Goal: Browse casually

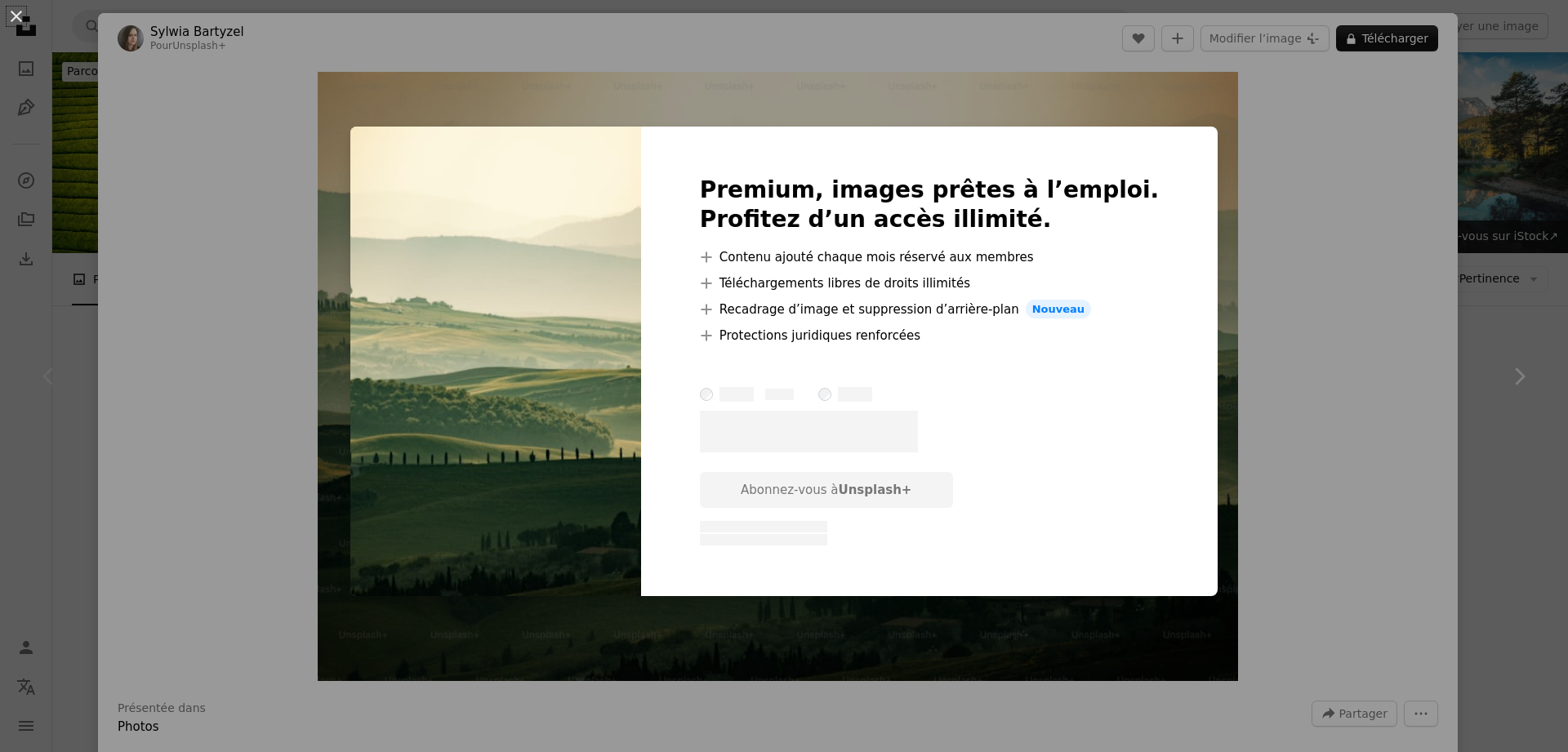
scroll to position [327, 0]
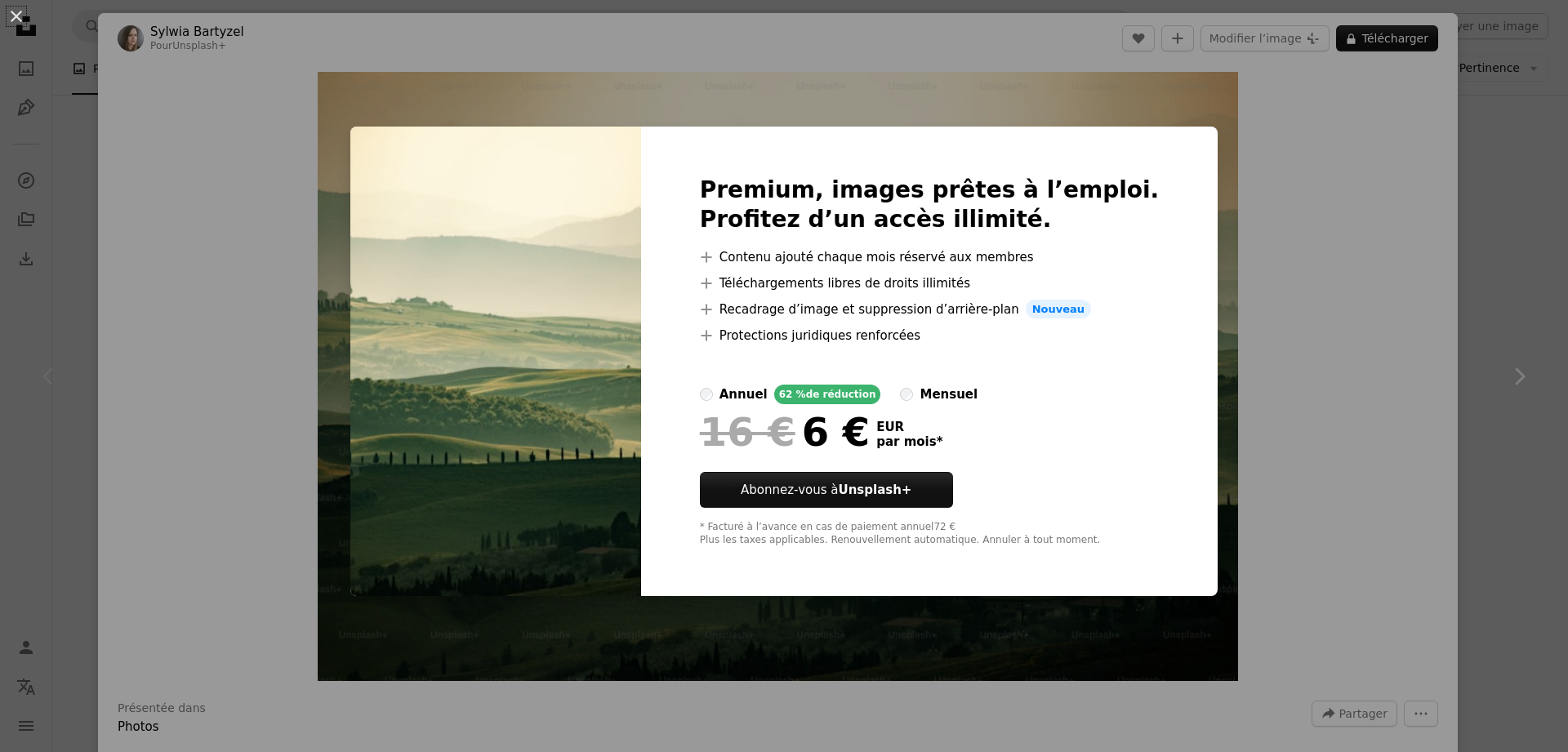
click at [1309, 237] on div "An X shape Premium, images prêtes à l’emploi. Profitez d’un accès illimité. A p…" at bounding box center [784, 376] width 1568 height 752
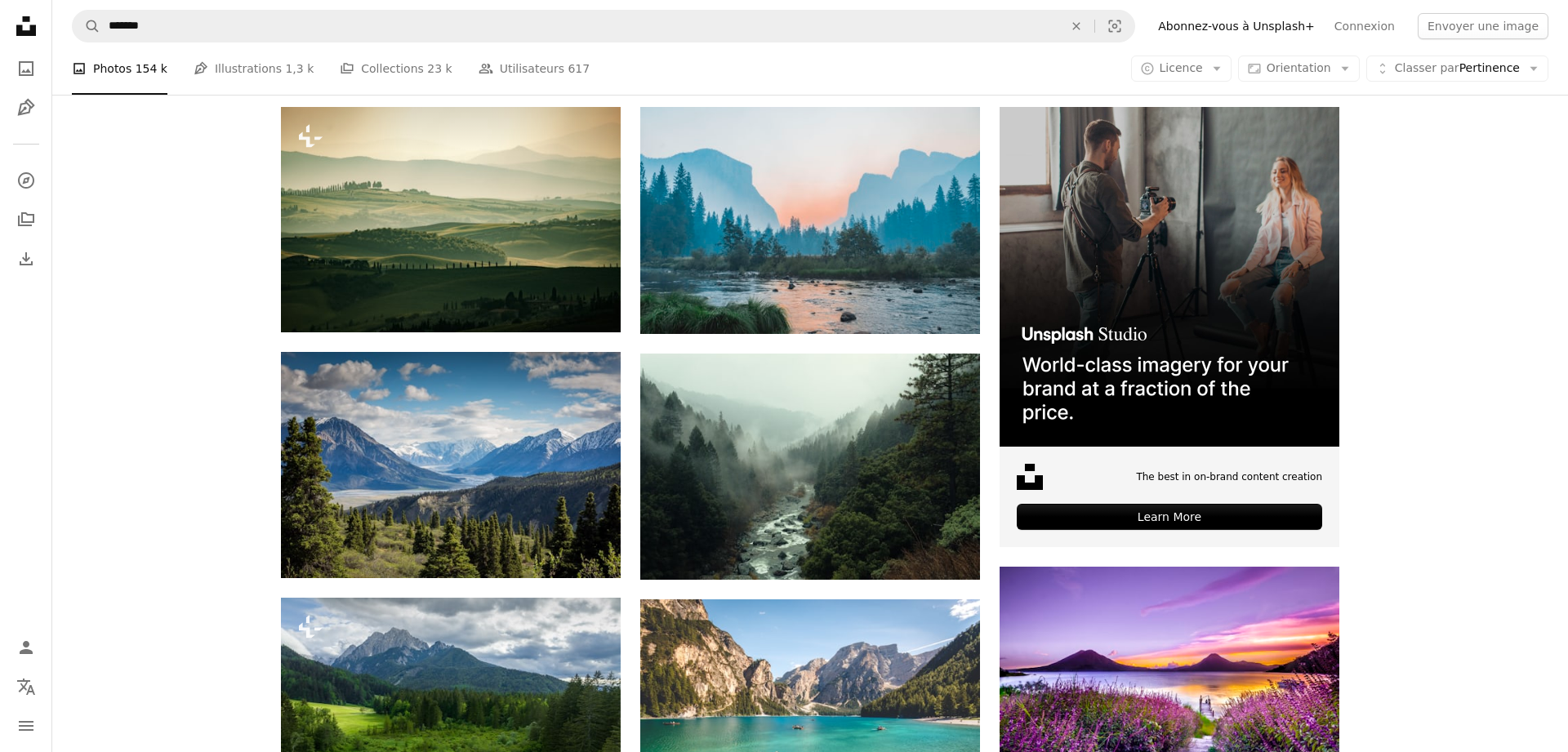
scroll to position [327, 0]
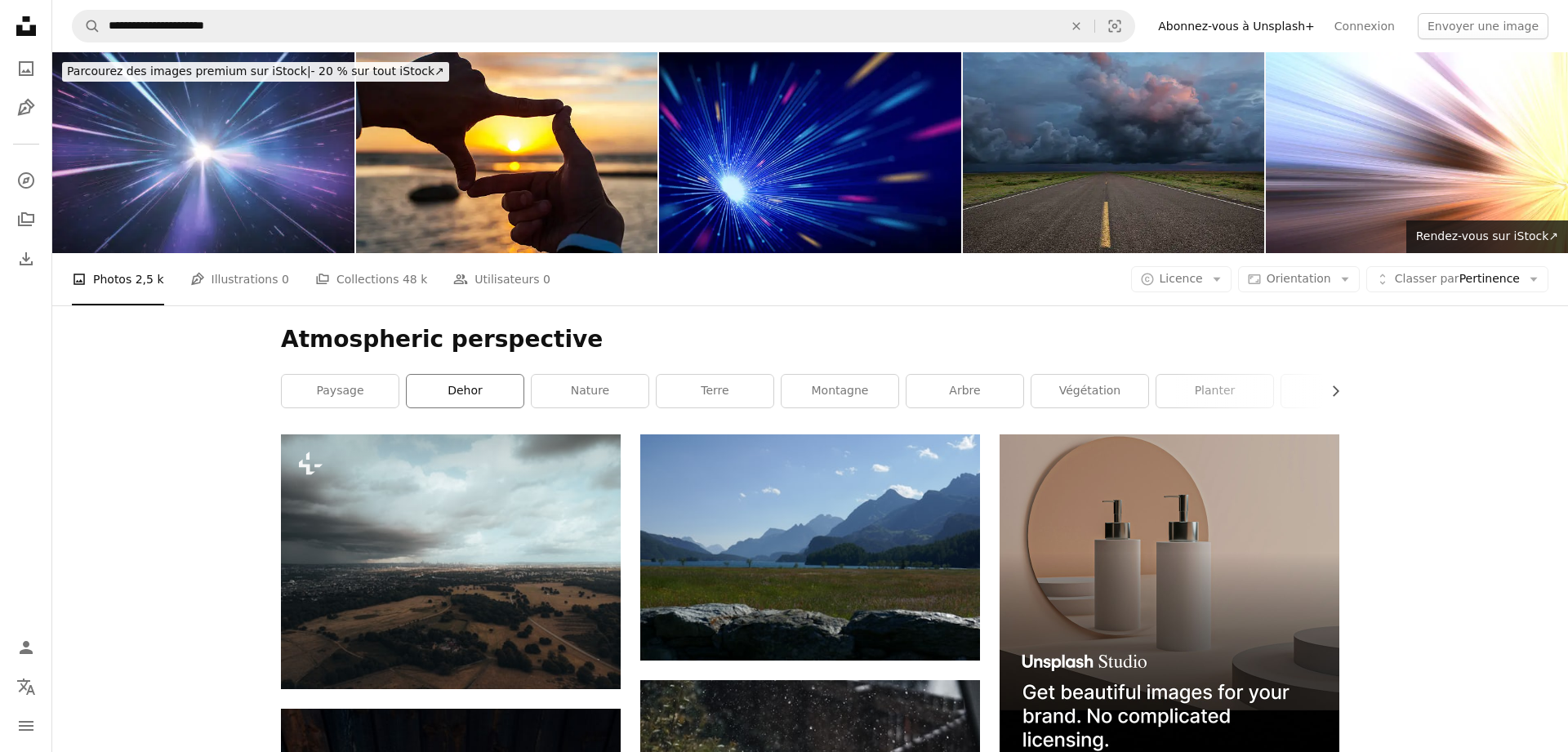
click at [487, 388] on link "dehor" at bounding box center [465, 390] width 117 height 32
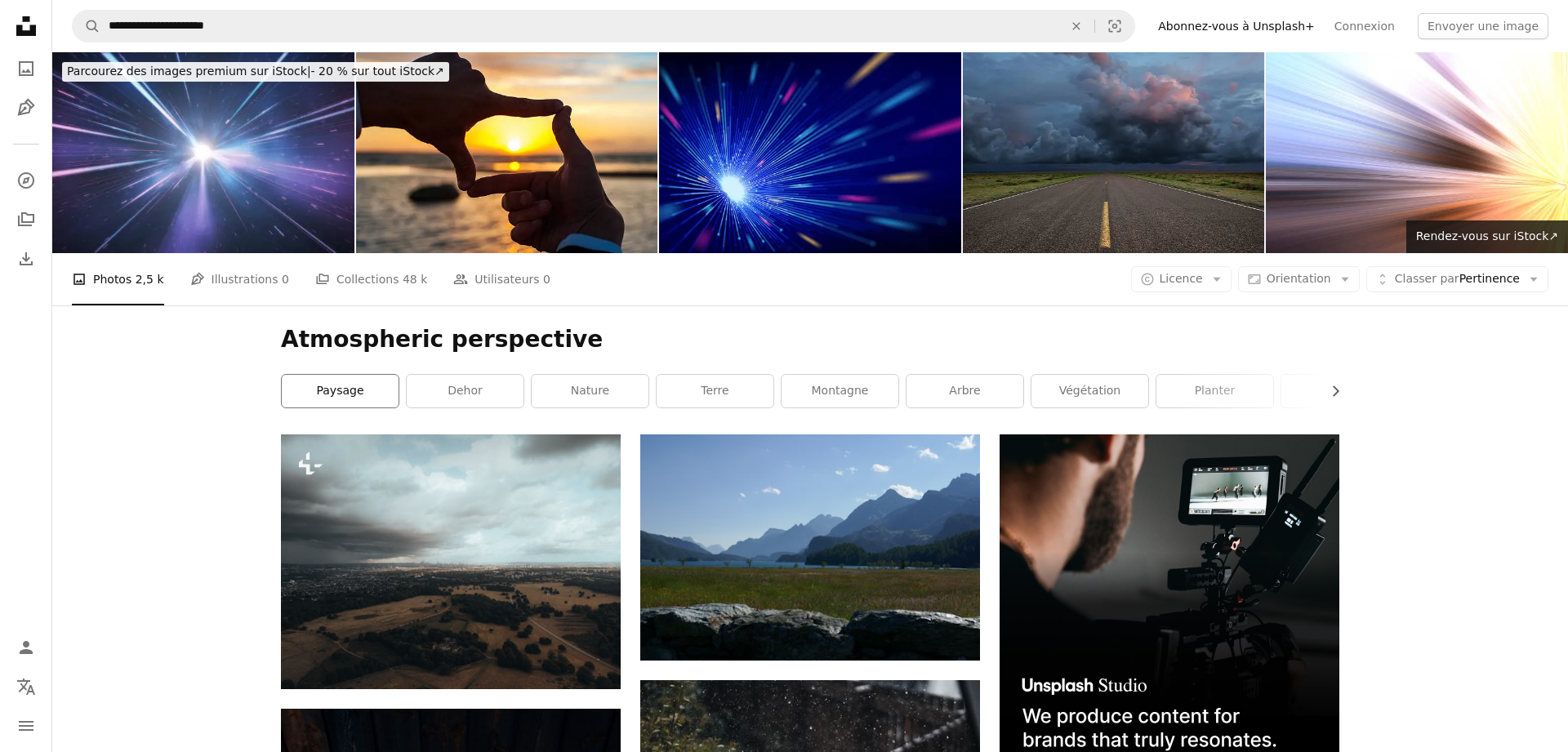
click at [349, 392] on link "paysage" at bounding box center [339, 390] width 117 height 32
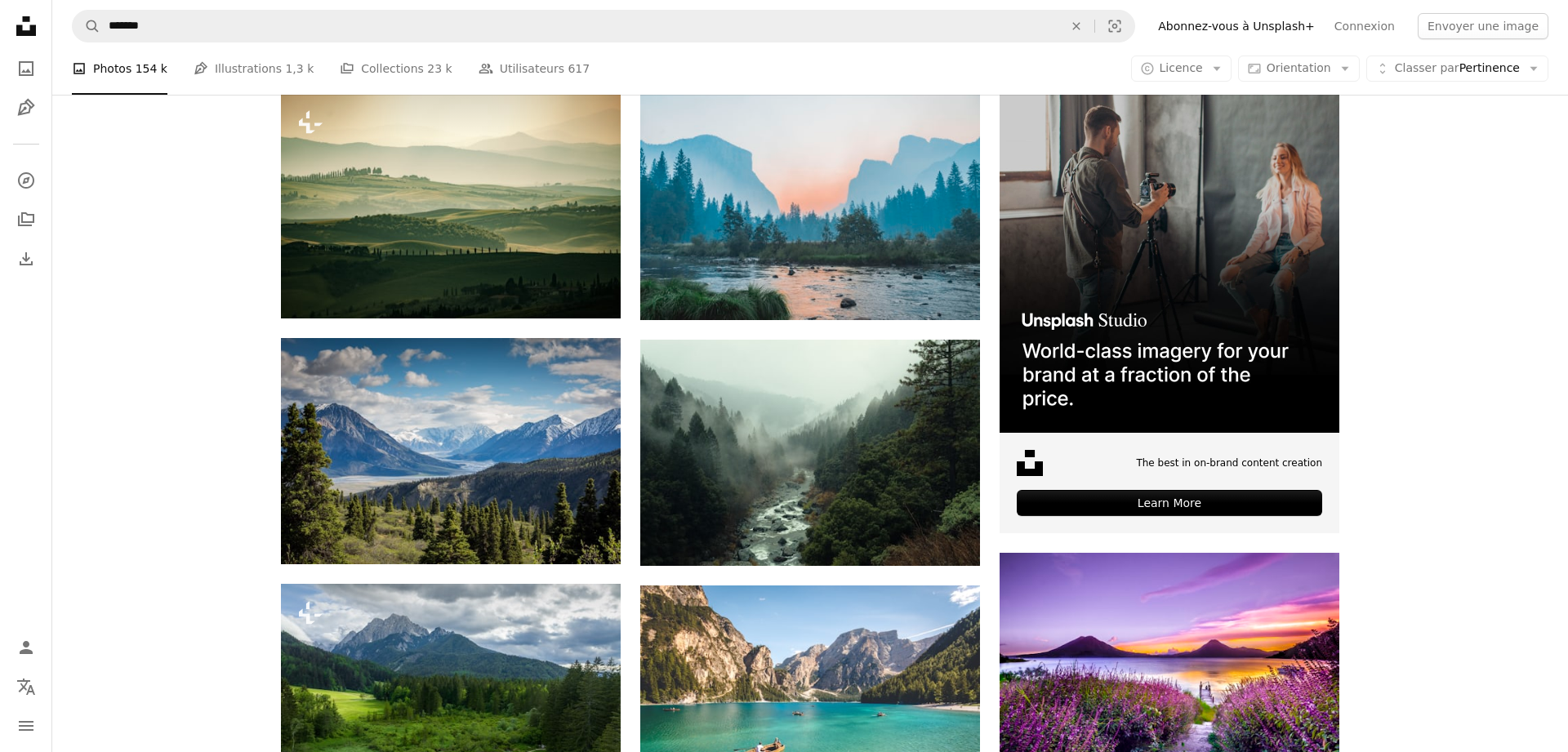
scroll to position [43, 0]
